Goal: Entertainment & Leisure: Consume media (video, audio)

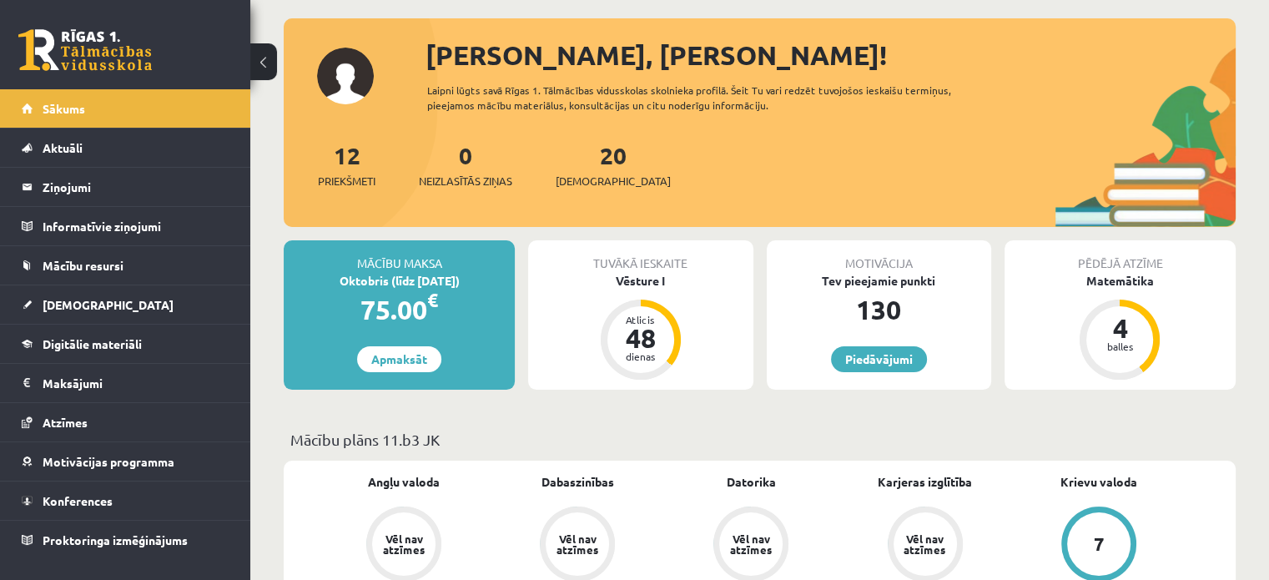
scroll to position [83, 0]
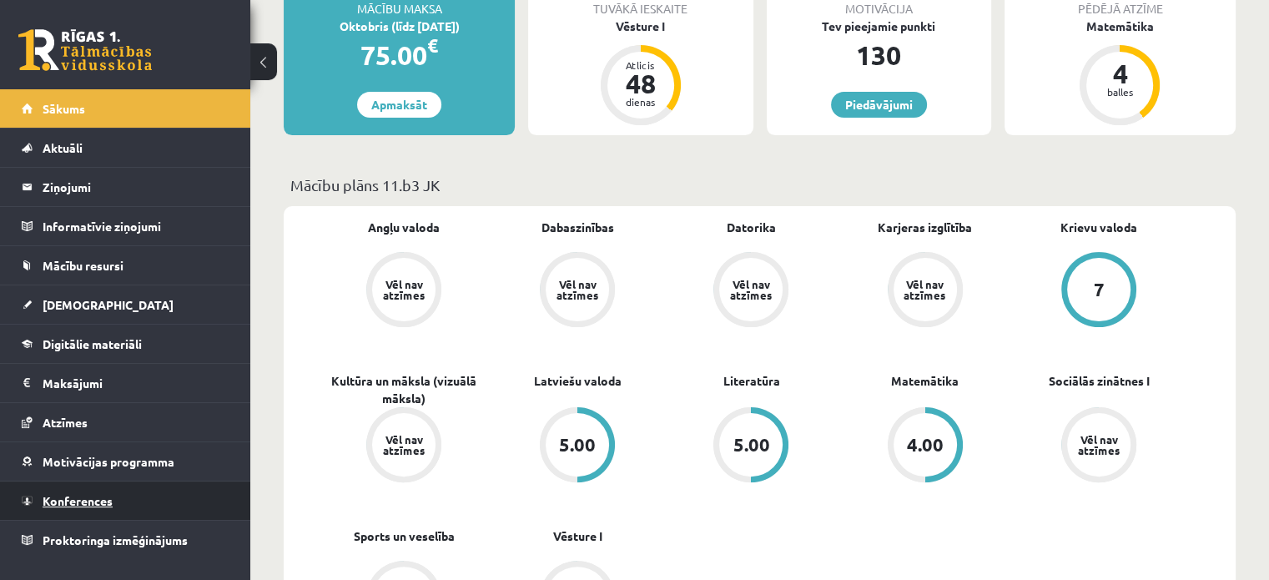
click at [110, 498] on span "Konferences" at bounding box center [78, 500] width 70 height 15
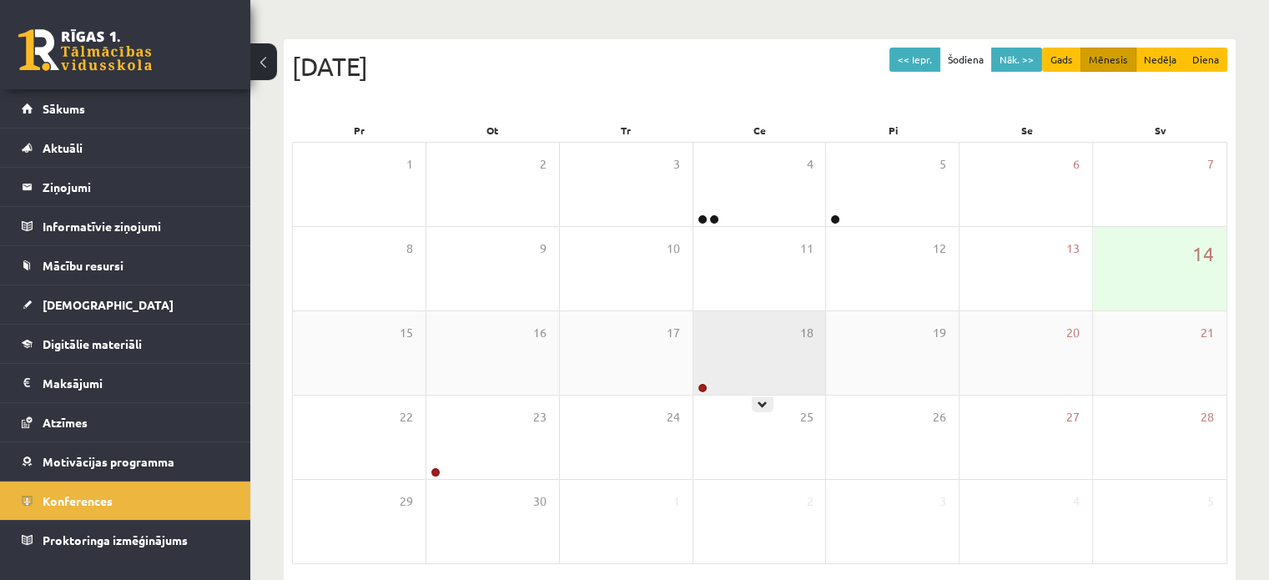
scroll to position [167, 0]
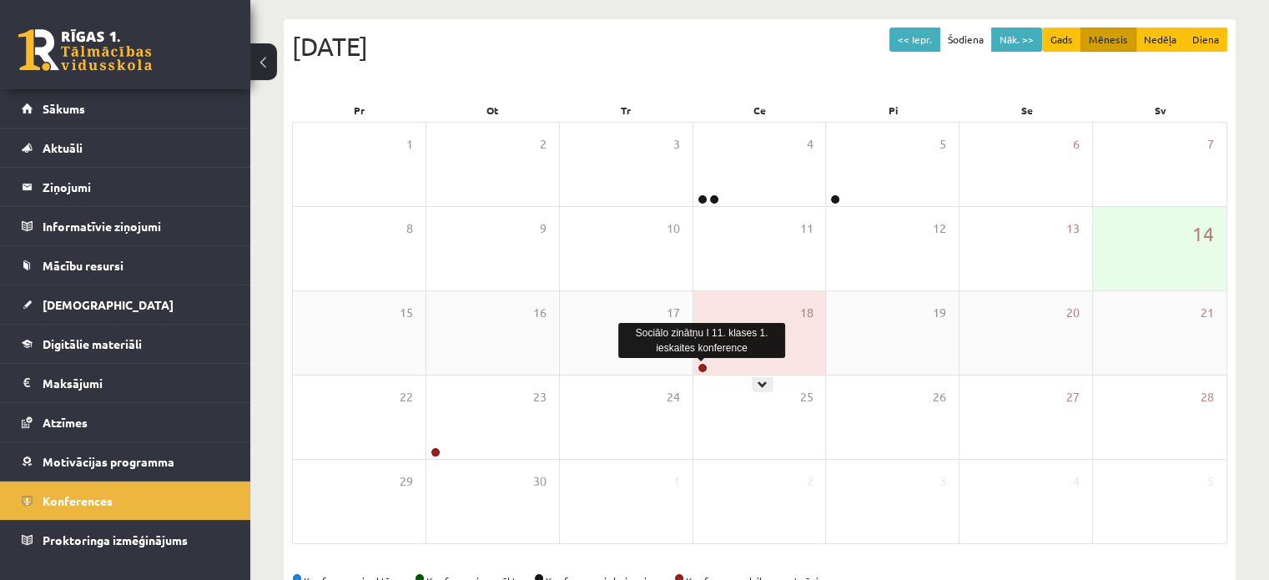
click at [704, 364] on link at bounding box center [702, 368] width 10 height 10
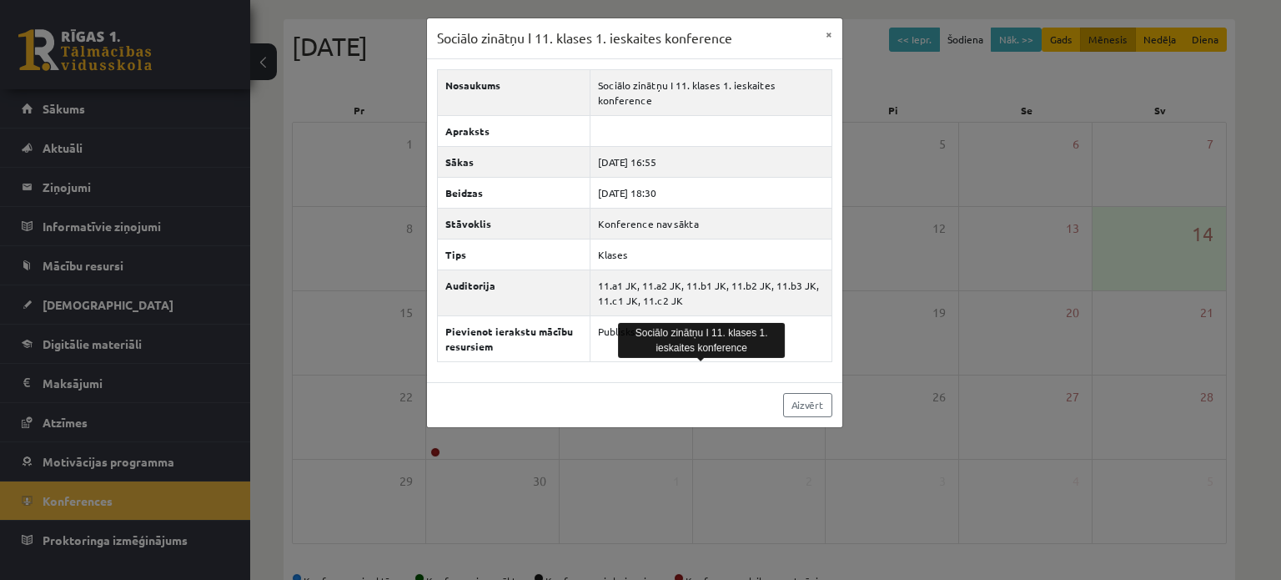
click at [843, 247] on div "Sociālo zinātņu I 11. klases 1. ieskaites konference × Nosaukums Sociālo zinātņ…" at bounding box center [640, 290] width 1281 height 580
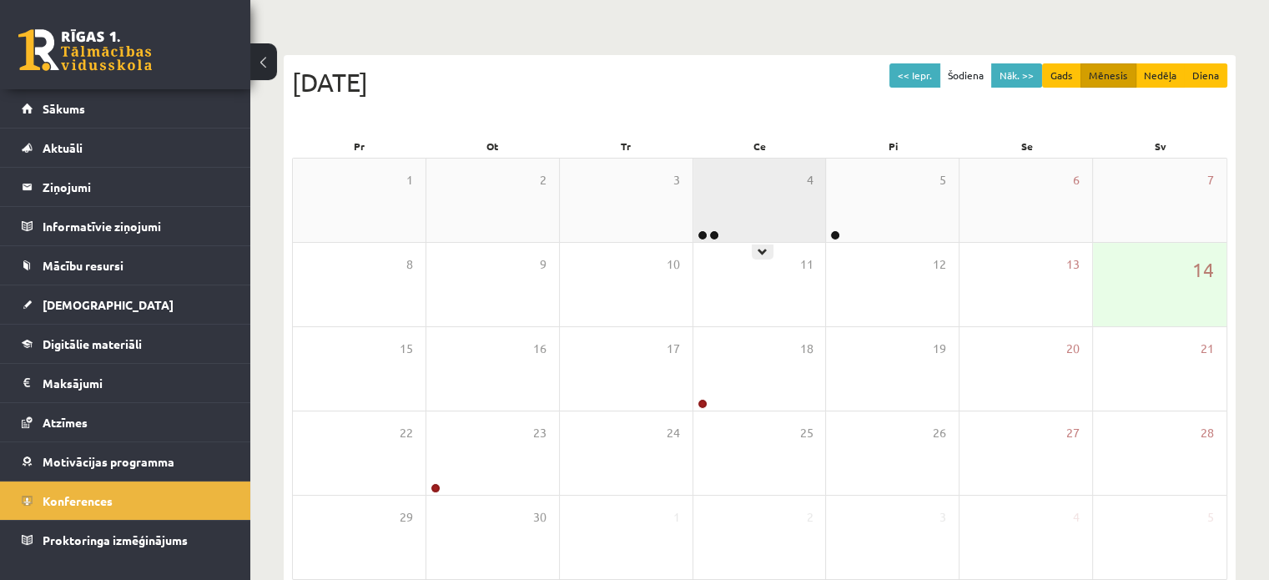
scroll to position [83, 0]
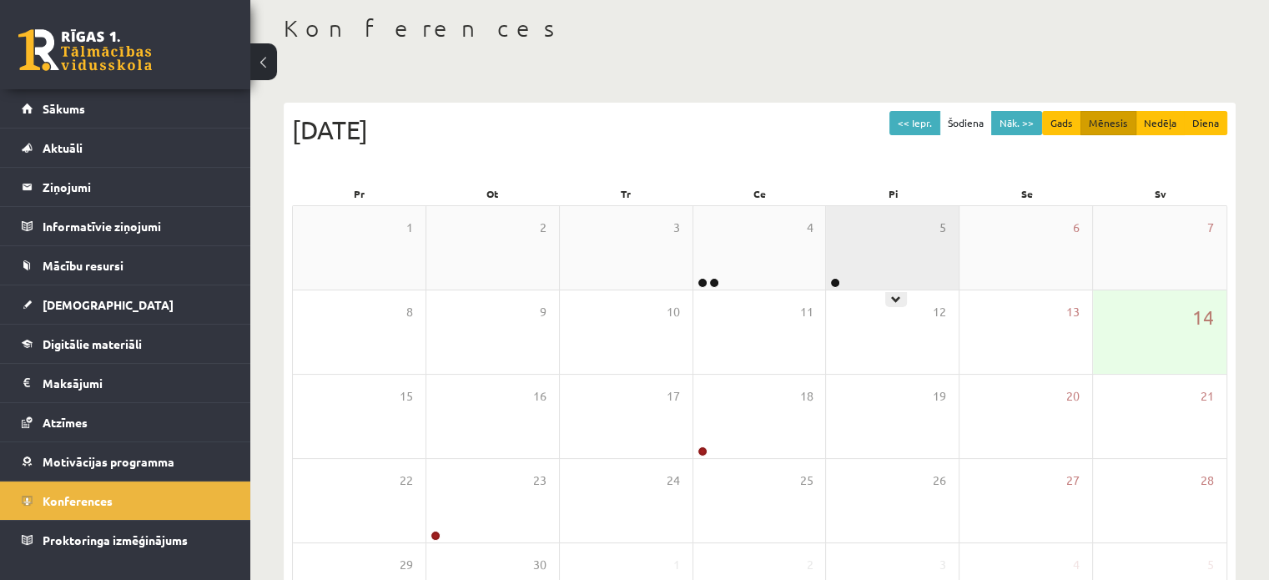
click at [826, 283] on div at bounding box center [834, 284] width 16 height 12
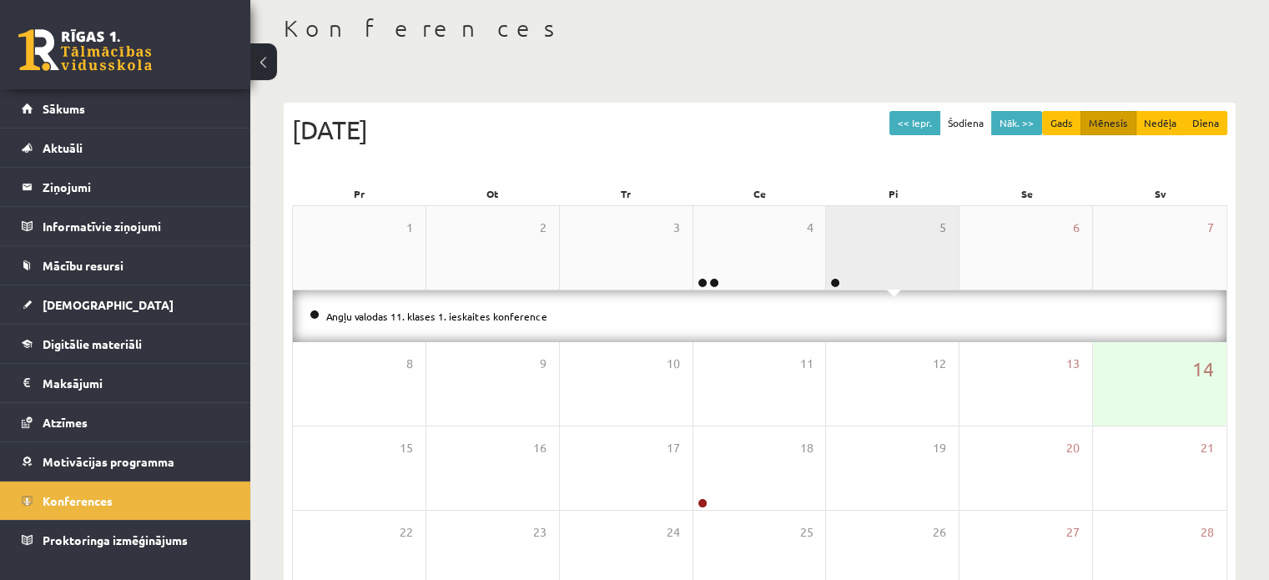
click at [894, 284] on div "5" at bounding box center [892, 247] width 133 height 83
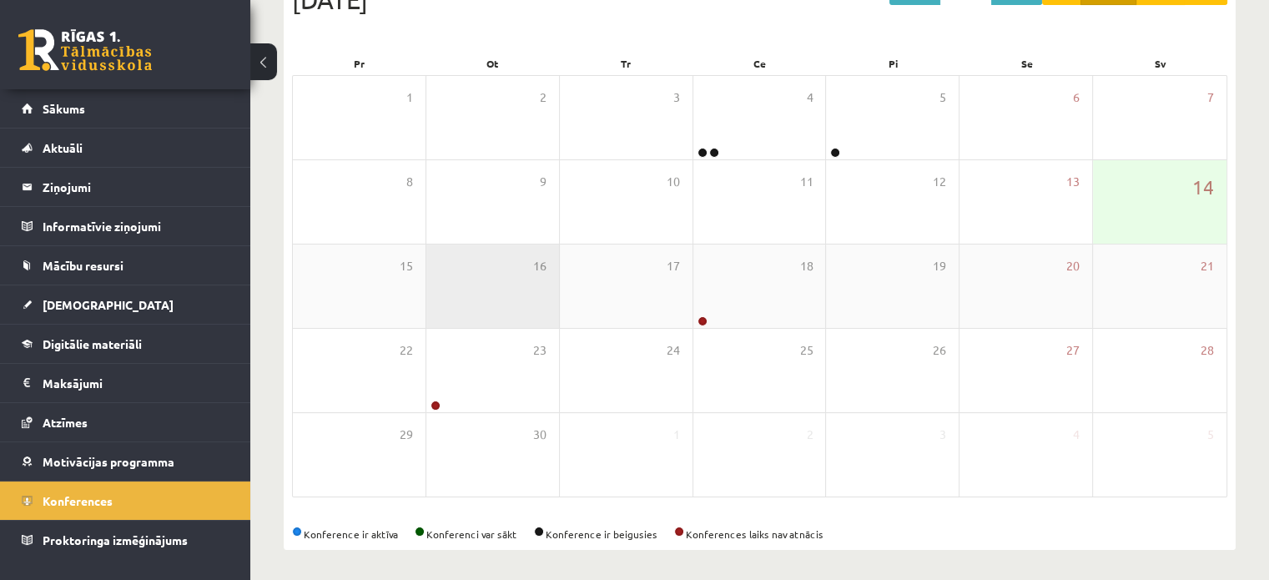
scroll to position [216, 0]
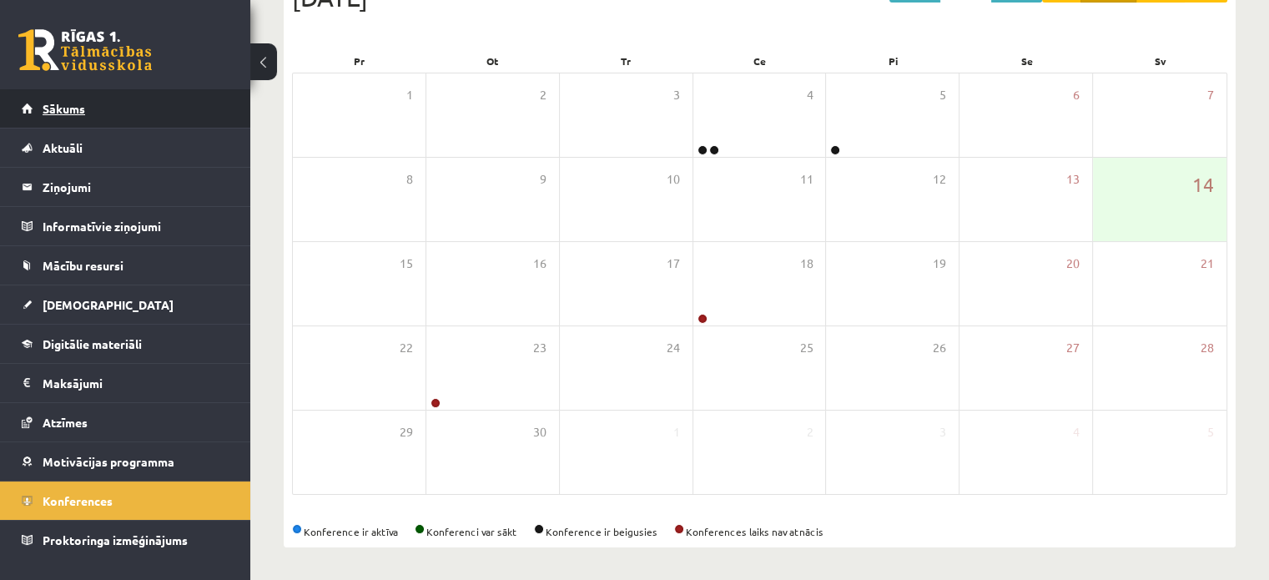
click at [157, 114] on link "Sākums" at bounding box center [126, 108] width 208 height 38
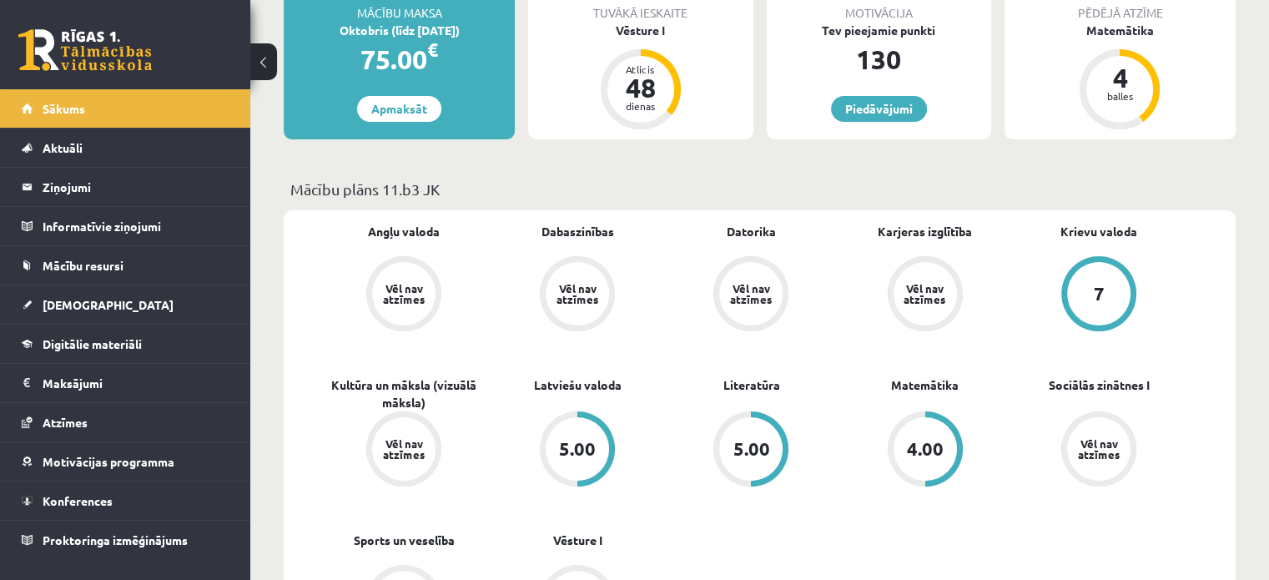
scroll to position [334, 0]
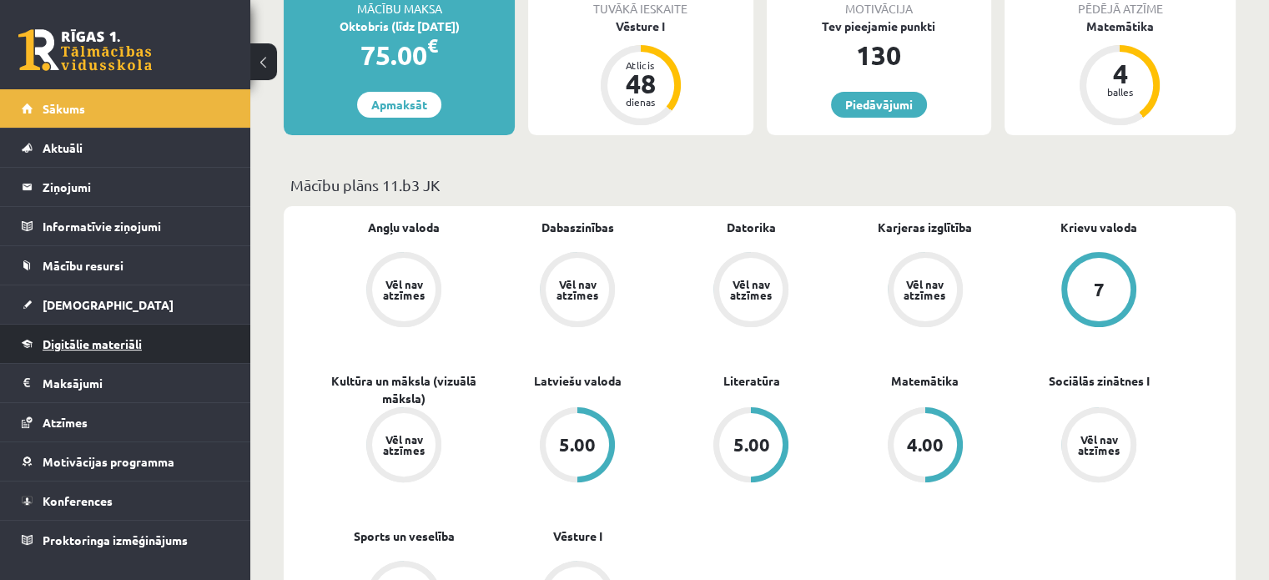
click at [158, 335] on link "Digitālie materiāli" at bounding box center [126, 343] width 208 height 38
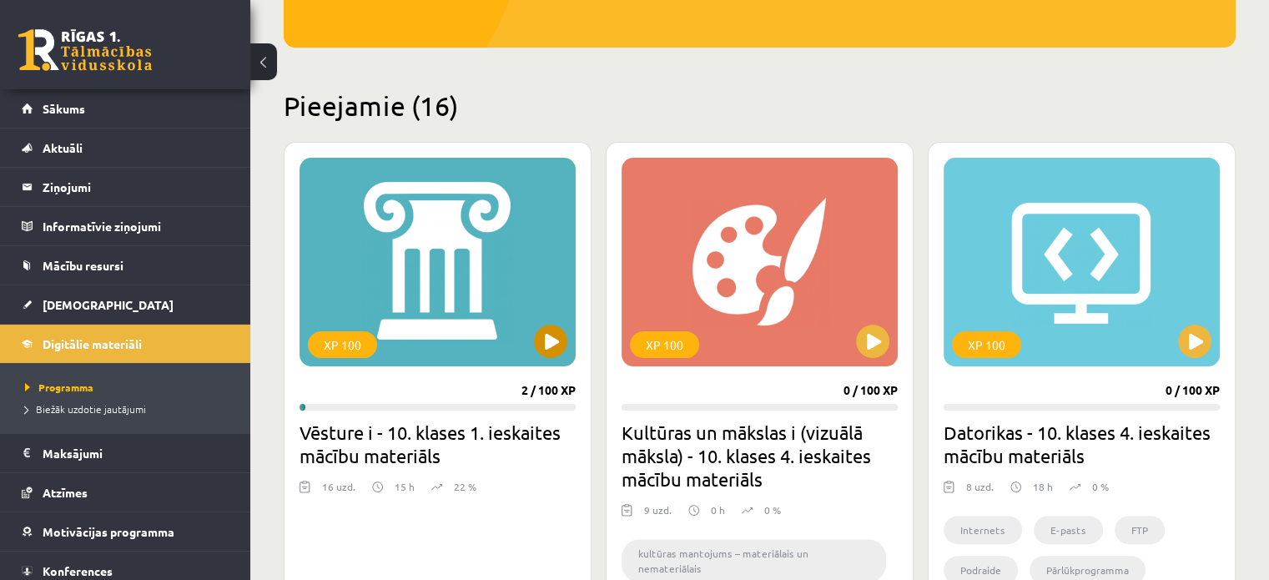
click at [435, 336] on div "XP 100" at bounding box center [437, 262] width 276 height 209
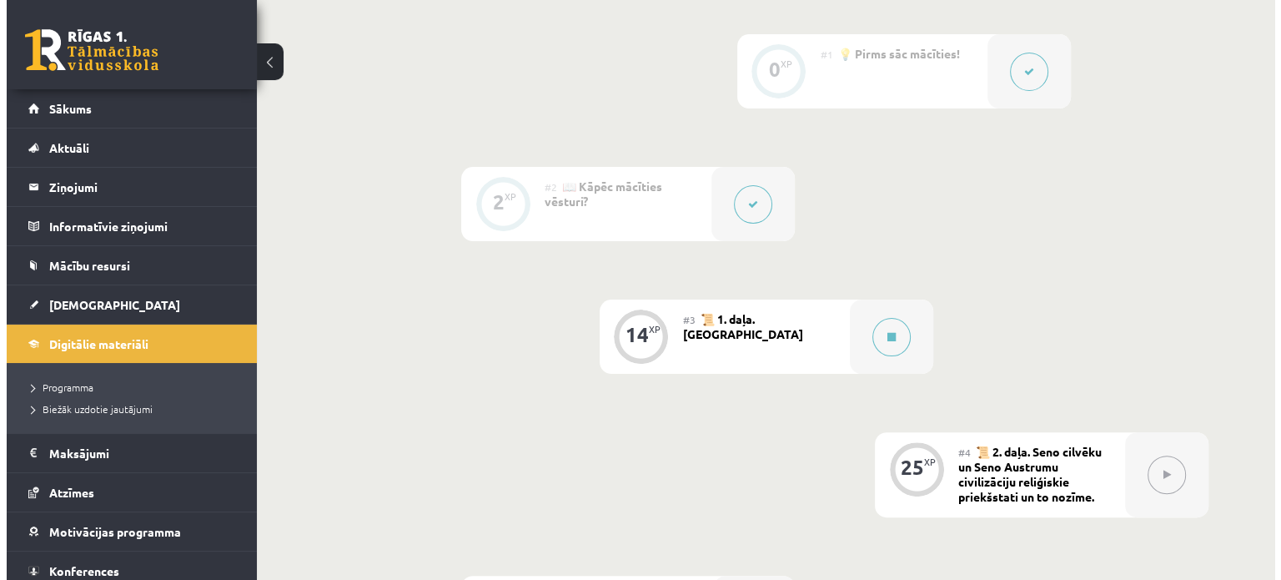
scroll to position [417, 0]
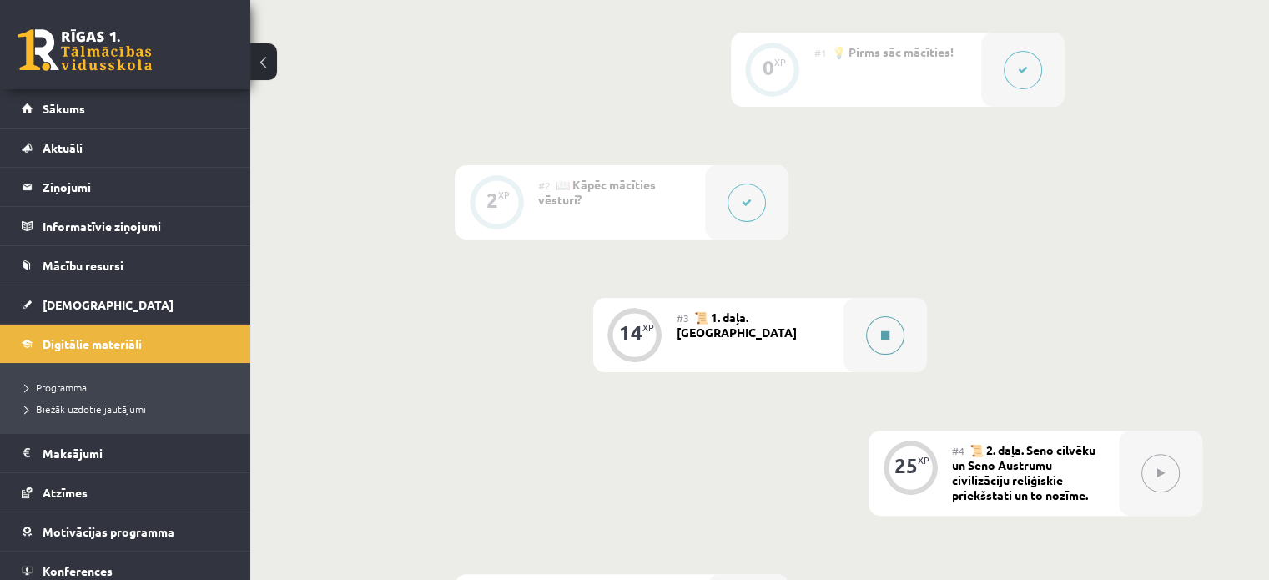
click at [884, 336] on icon at bounding box center [885, 335] width 8 height 10
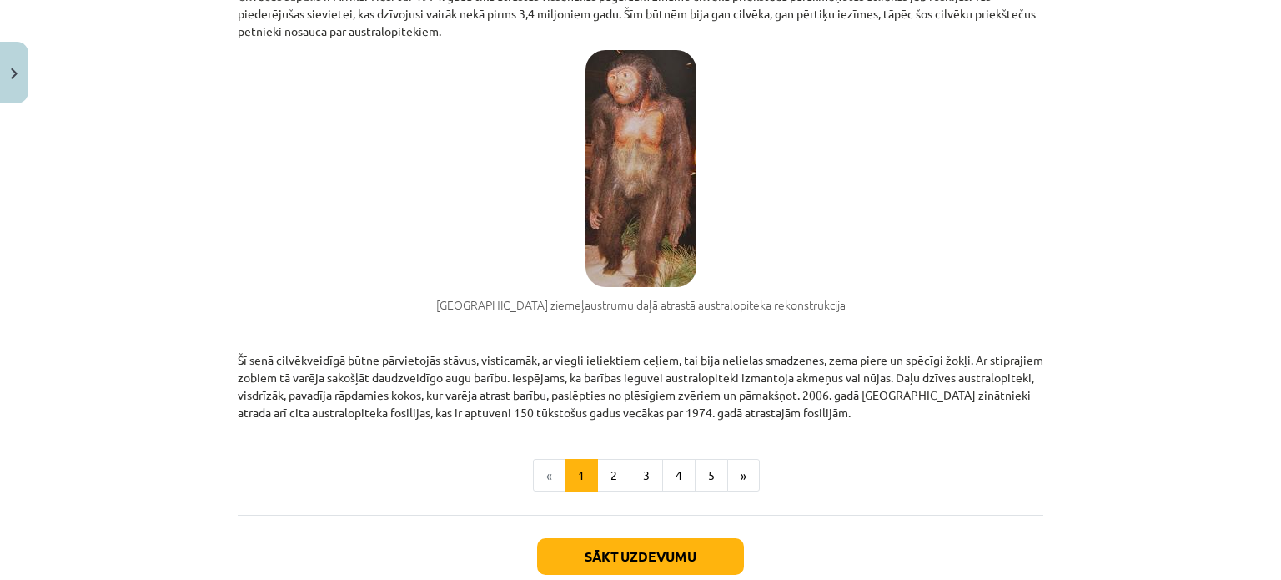
scroll to position [1168, 0]
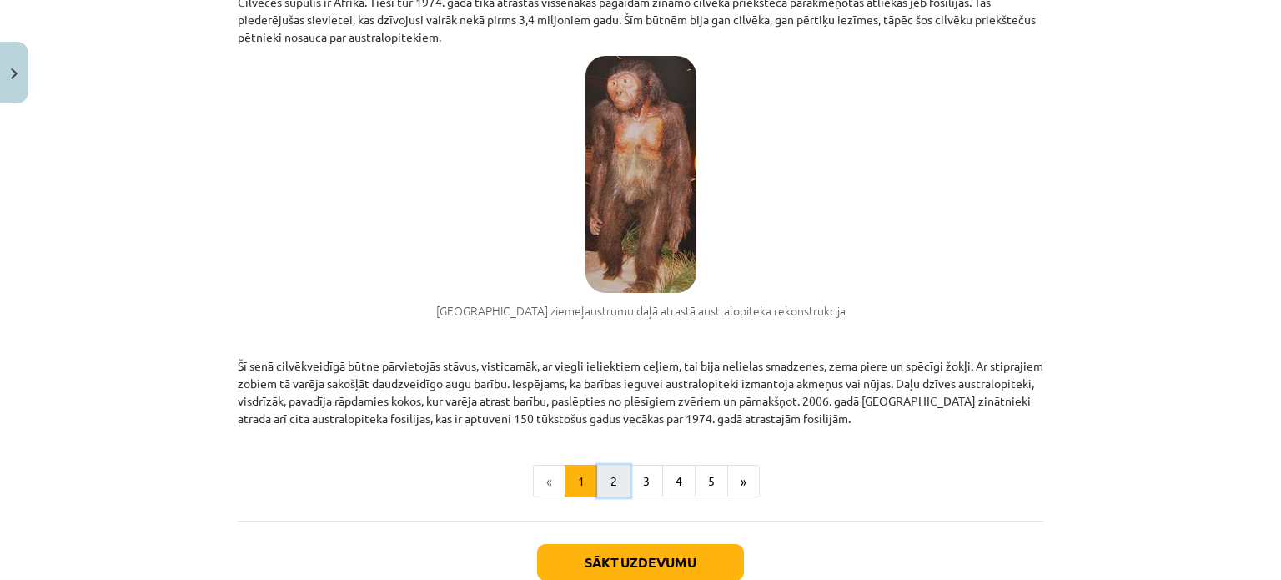
click at [614, 473] on button "2" at bounding box center [613, 481] width 33 height 33
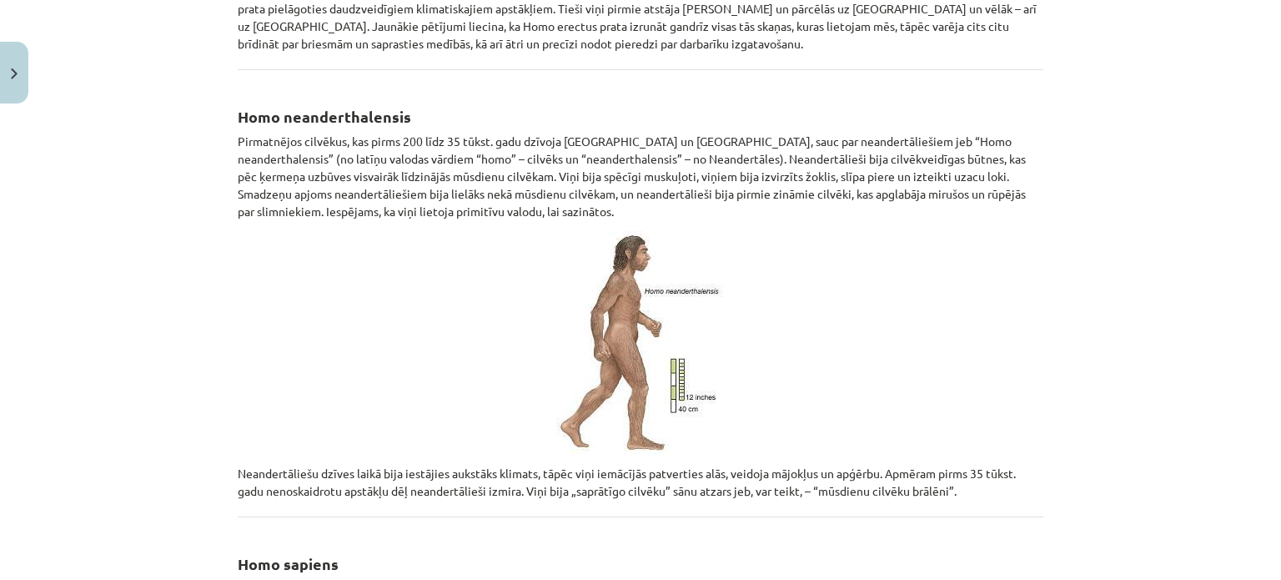
scroll to position [1132, 0]
drag, startPoint x: 840, startPoint y: 242, endPoint x: 839, endPoint y: 254, distance: 11.7
drag, startPoint x: 839, startPoint y: 254, endPoint x: 744, endPoint y: 256, distance: 95.1
click at [744, 256] on p at bounding box center [641, 341] width 806 height 224
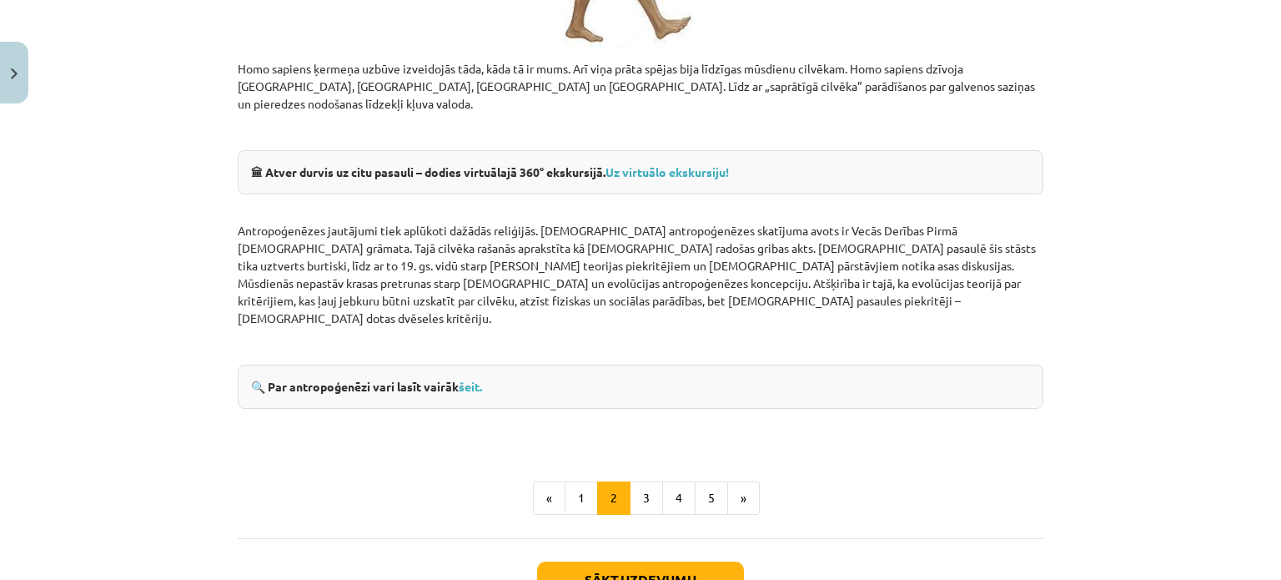
scroll to position [1966, 0]
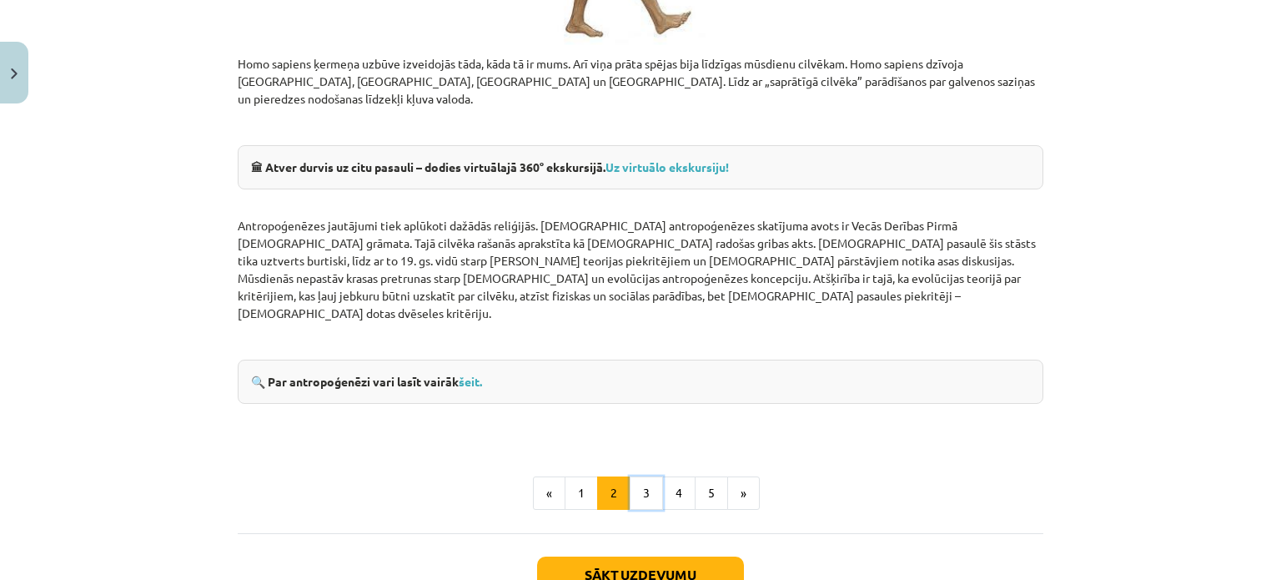
click at [640, 476] on button "3" at bounding box center [646, 492] width 33 height 33
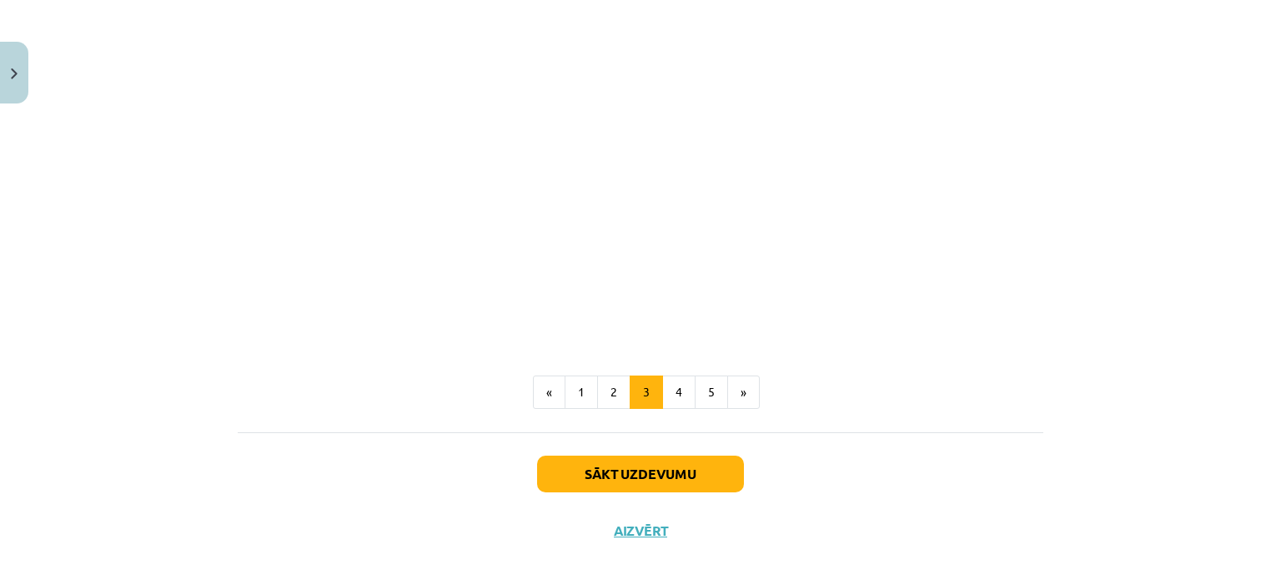
scroll to position [1593, 0]
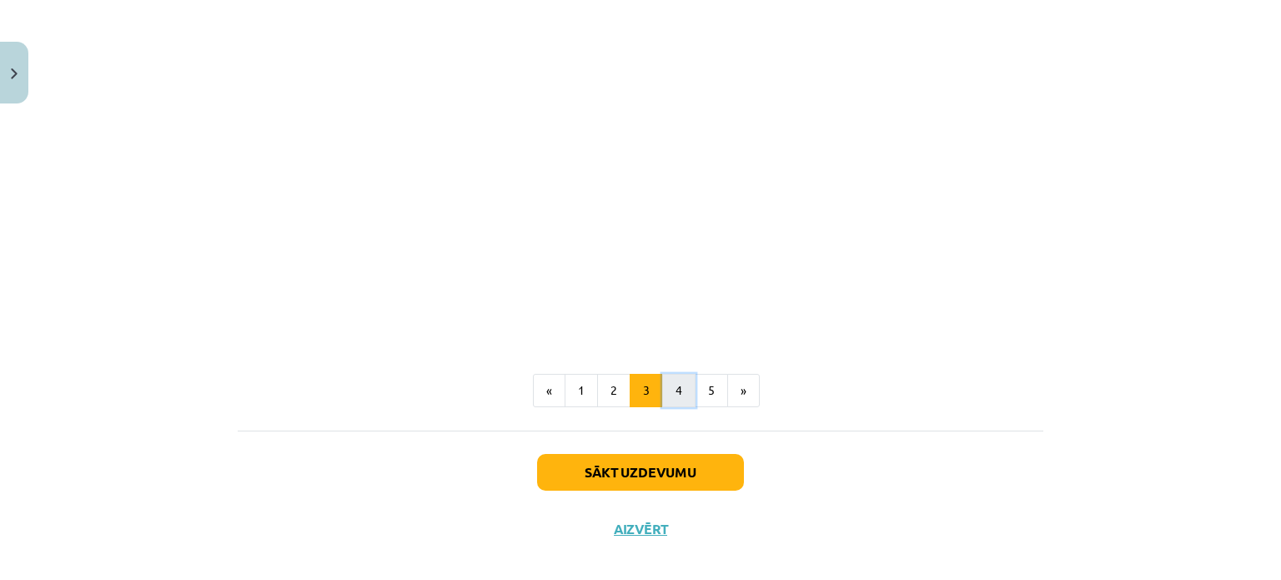
click at [671, 386] on button "4" at bounding box center [678, 390] width 33 height 33
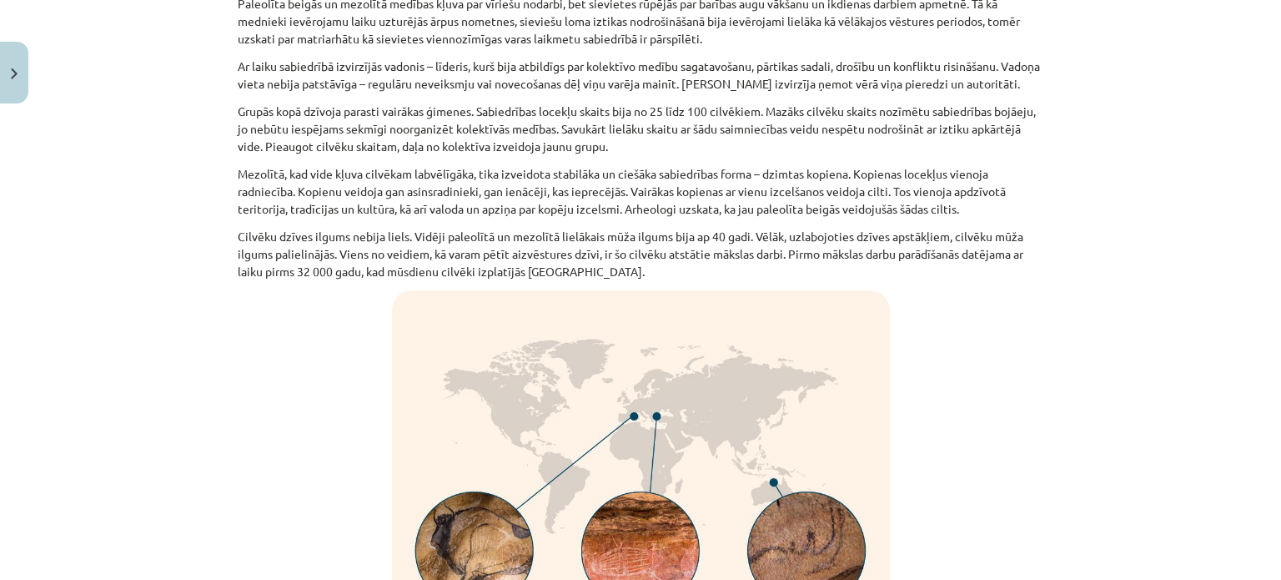
scroll to position [534, 0]
